Goal: Book appointment/travel/reservation

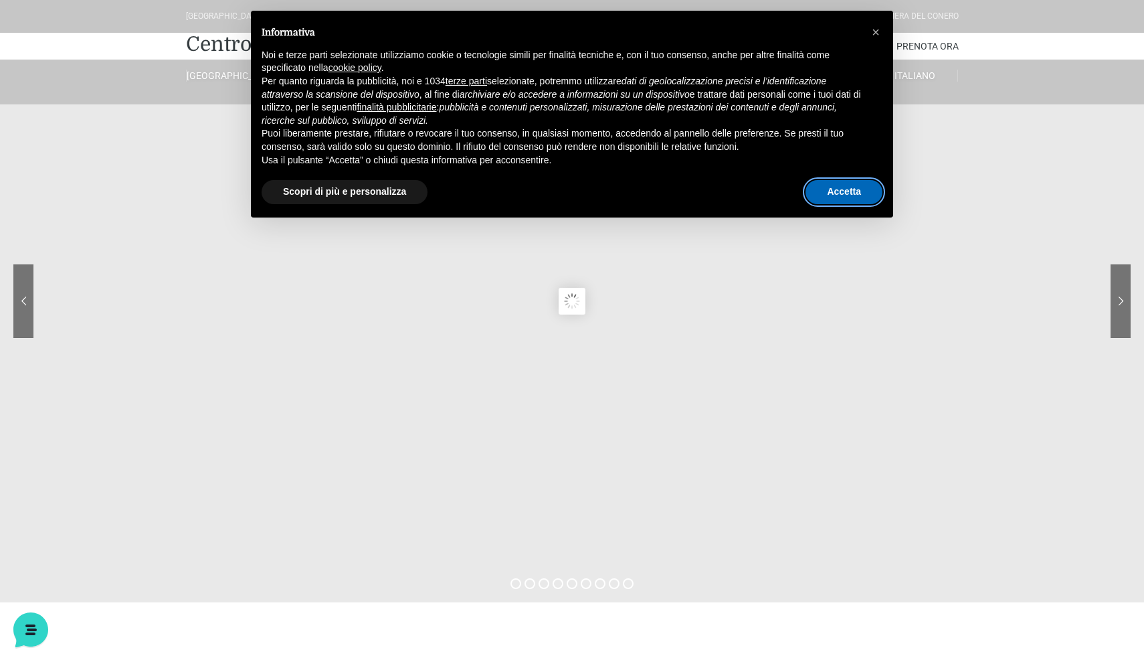
click at [846, 198] on button "Accetta" at bounding box center [843, 192] width 77 height 24
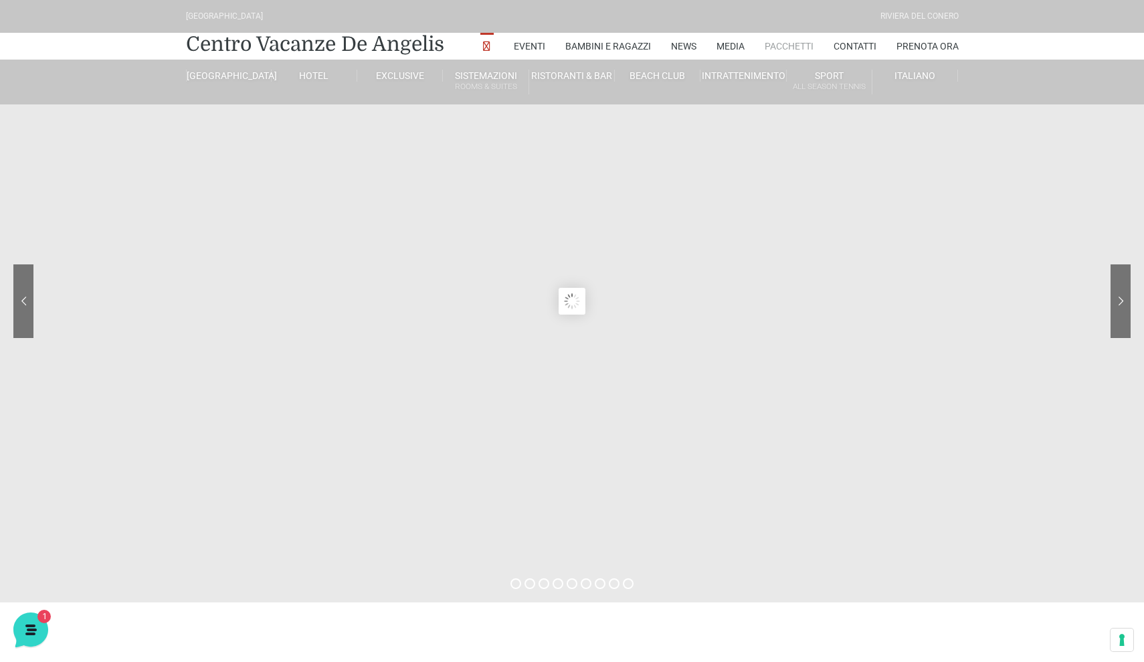
click at [793, 46] on link "Pacchetti" at bounding box center [789, 46] width 49 height 27
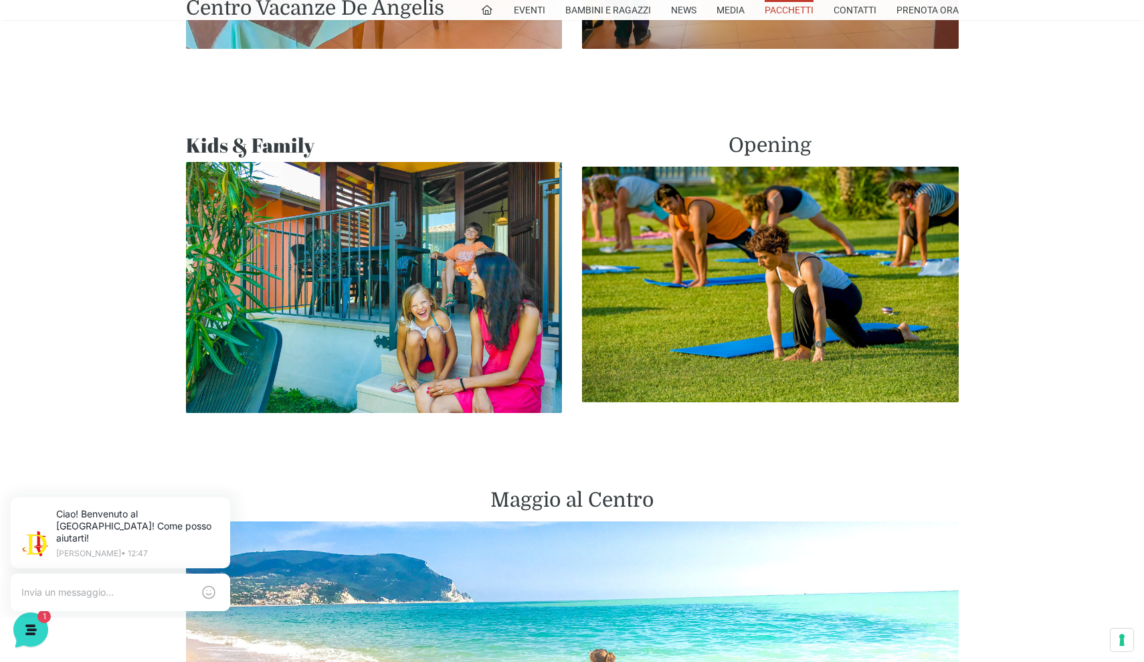
scroll to position [1052, 0]
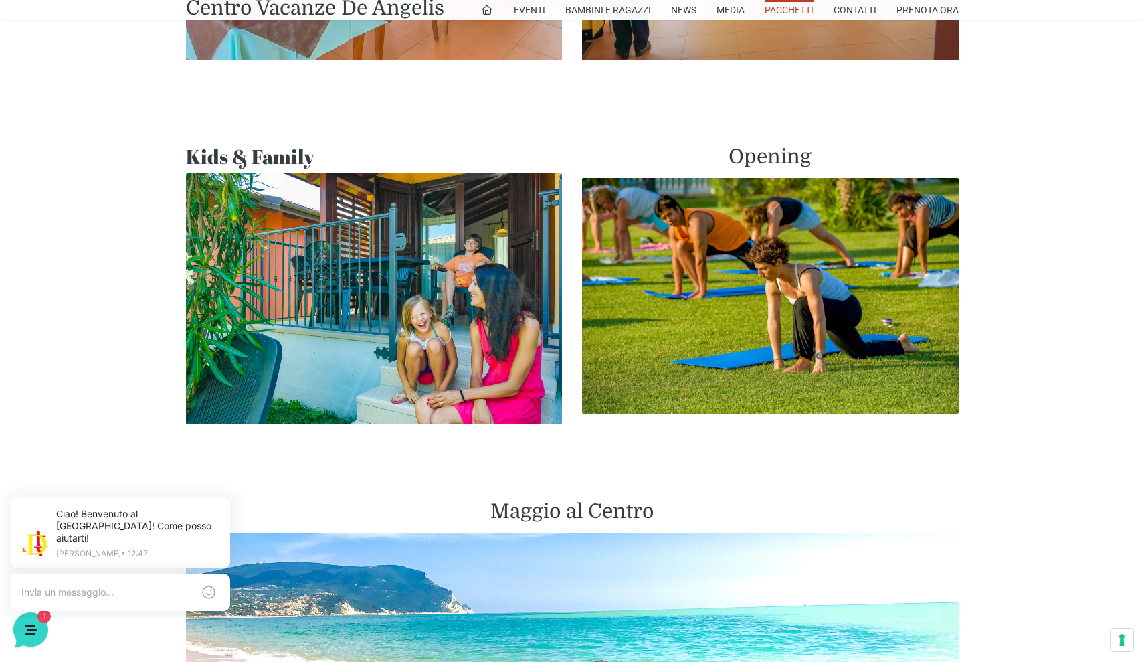
click at [391, 264] on img at bounding box center [374, 298] width 377 height 251
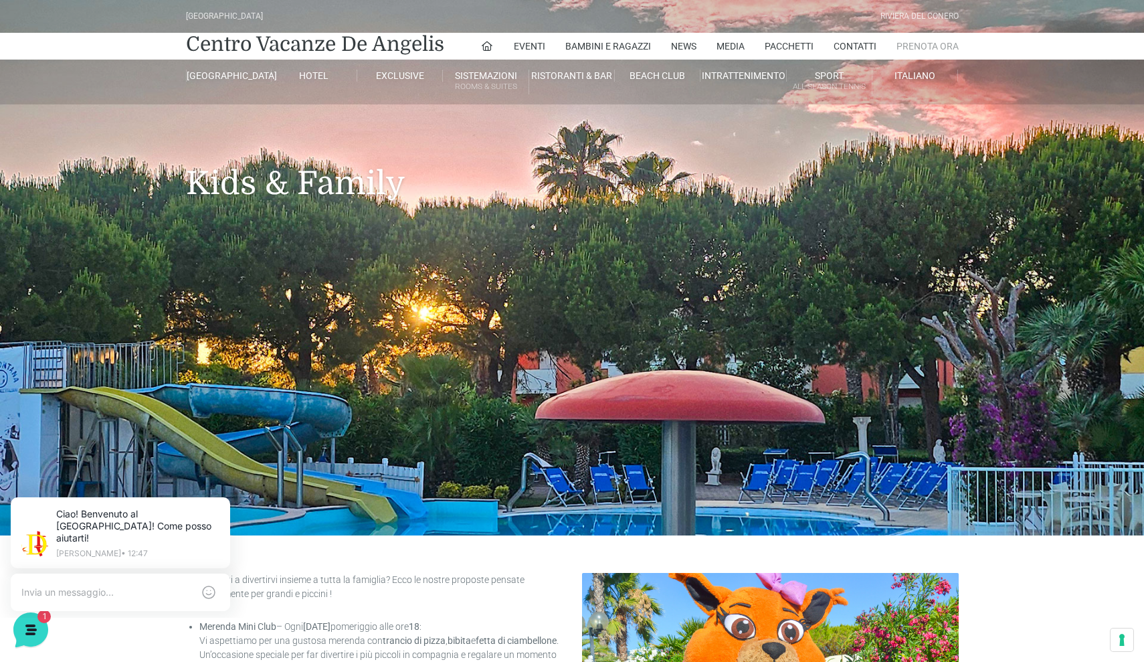
click at [926, 45] on link "Prenota Ora" at bounding box center [927, 46] width 62 height 27
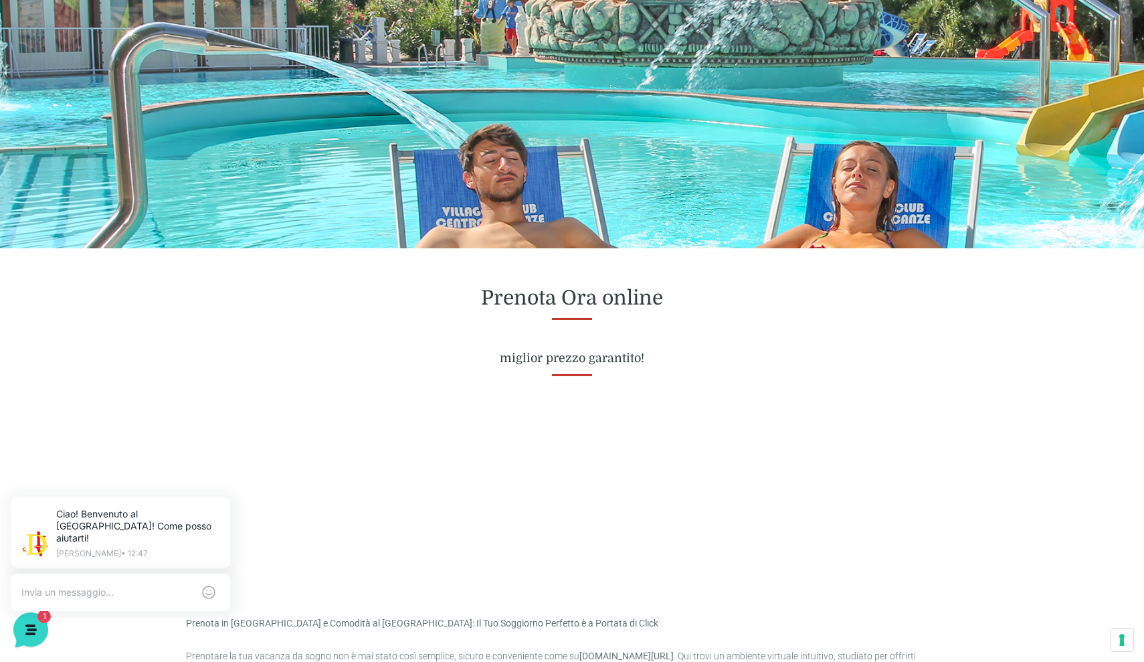
scroll to position [296, 0]
